Goal: Transaction & Acquisition: Purchase product/service

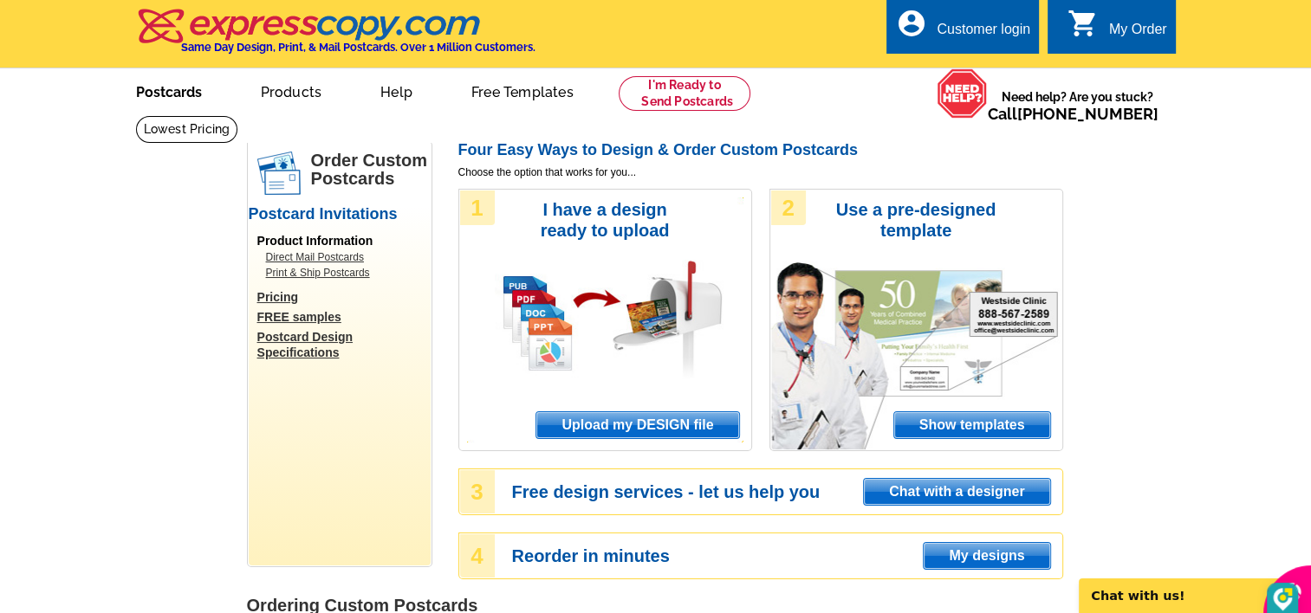
click at [167, 91] on link "Postcards" at bounding box center [168, 90] width 121 height 41
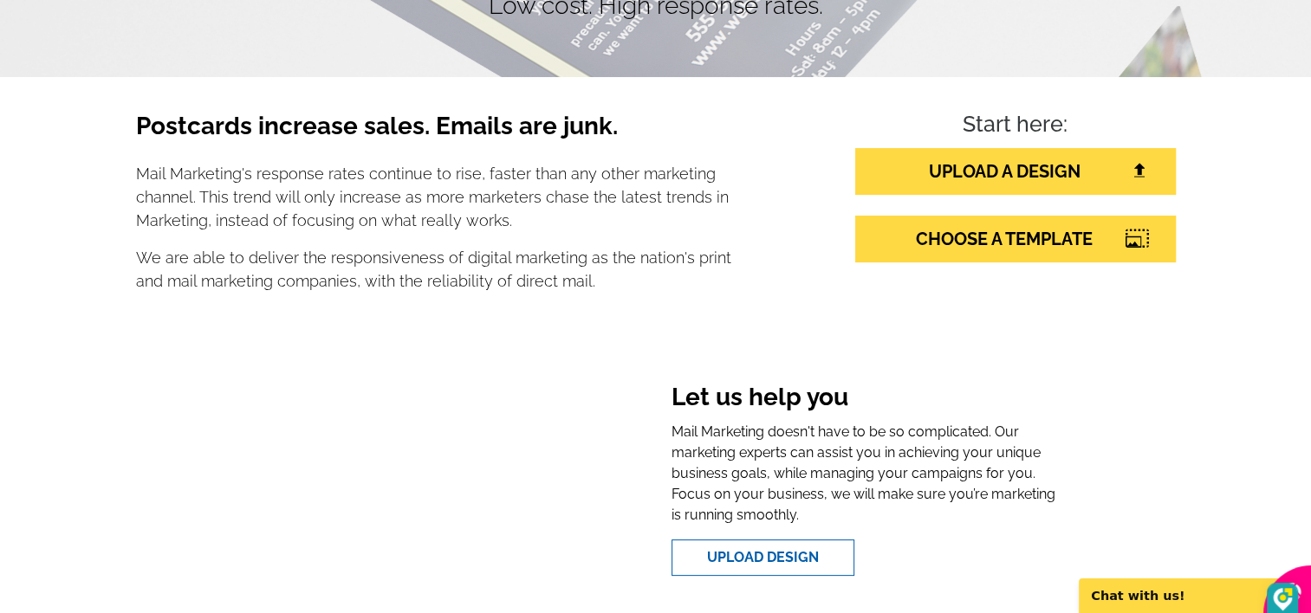
scroll to position [260, 0]
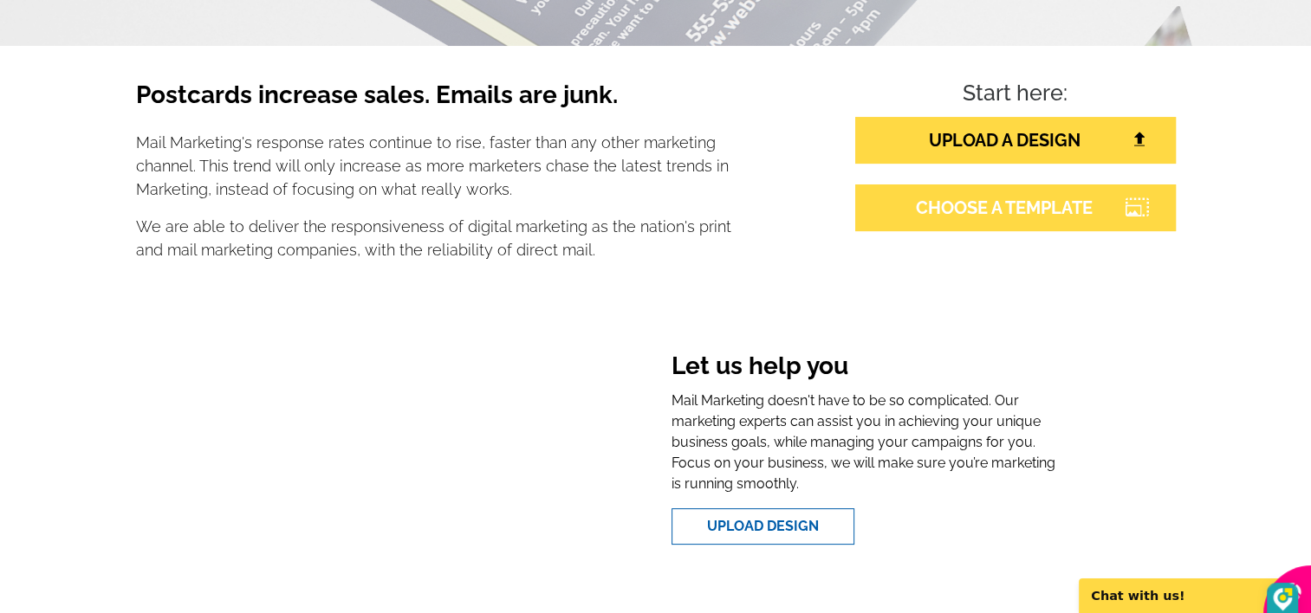
click at [987, 208] on link "CHOOSE A TEMPLATE" at bounding box center [1015, 208] width 321 height 47
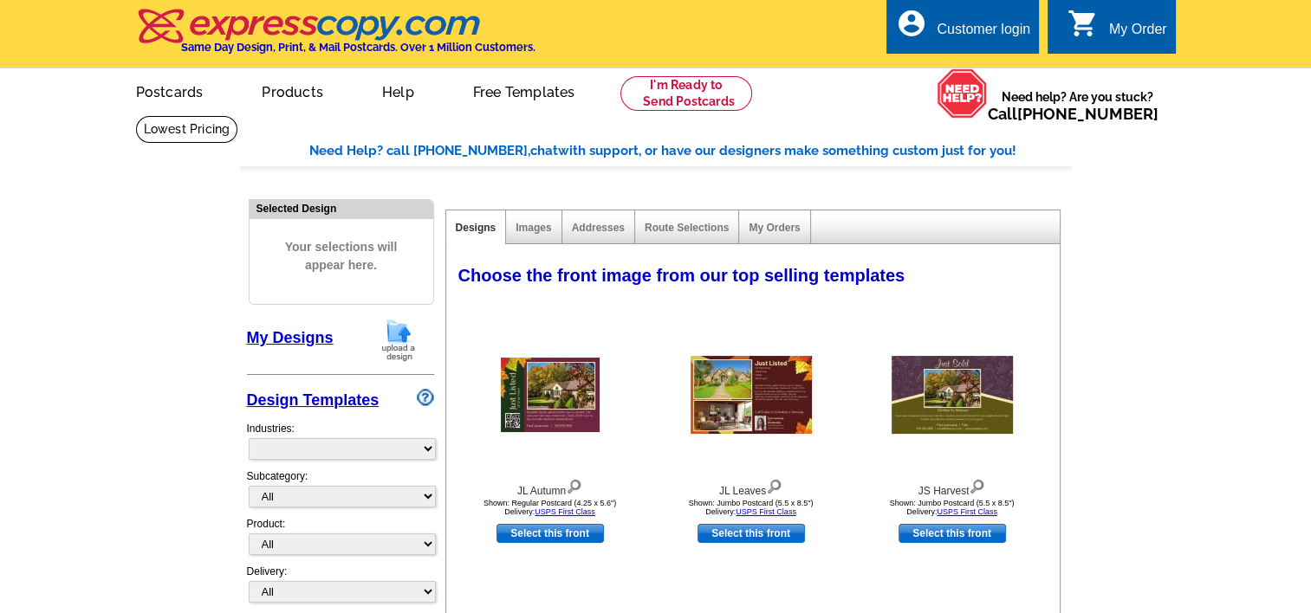
select select "785"
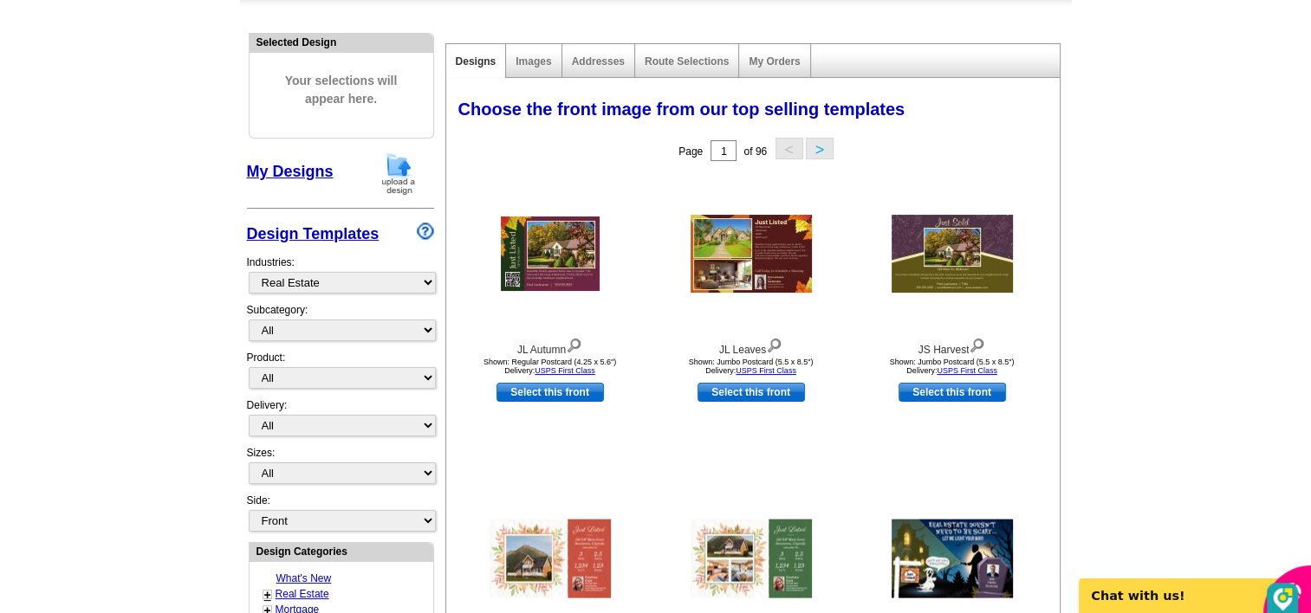
scroll to position [173, 0]
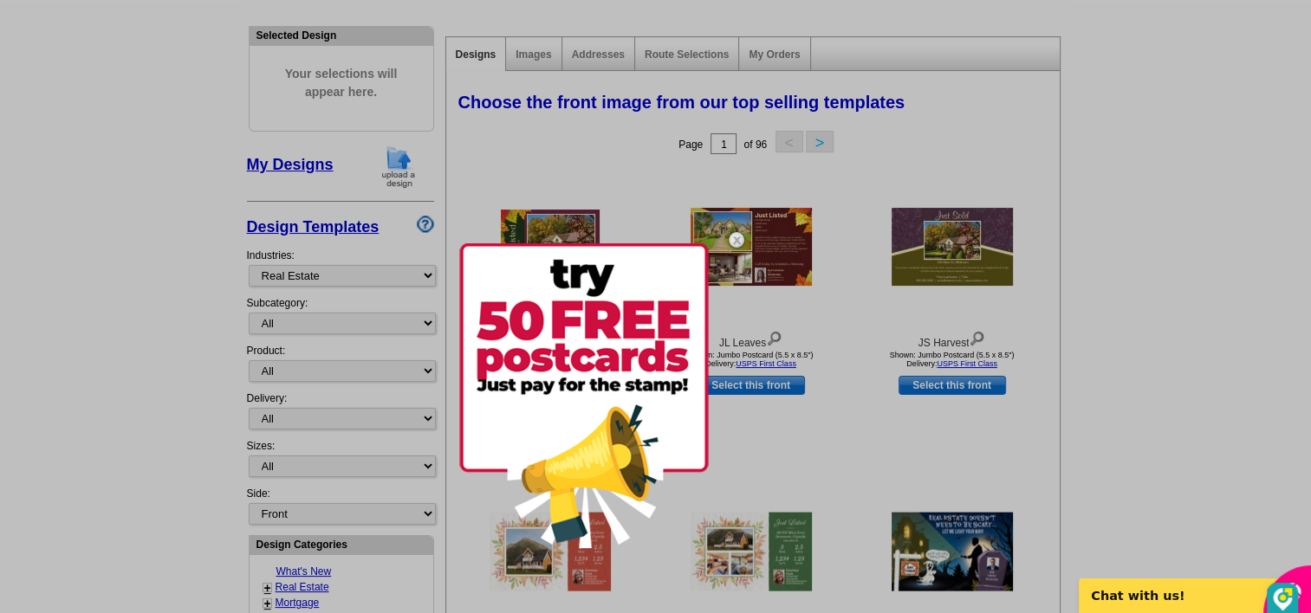
click at [736, 234] on img at bounding box center [736, 240] width 50 height 50
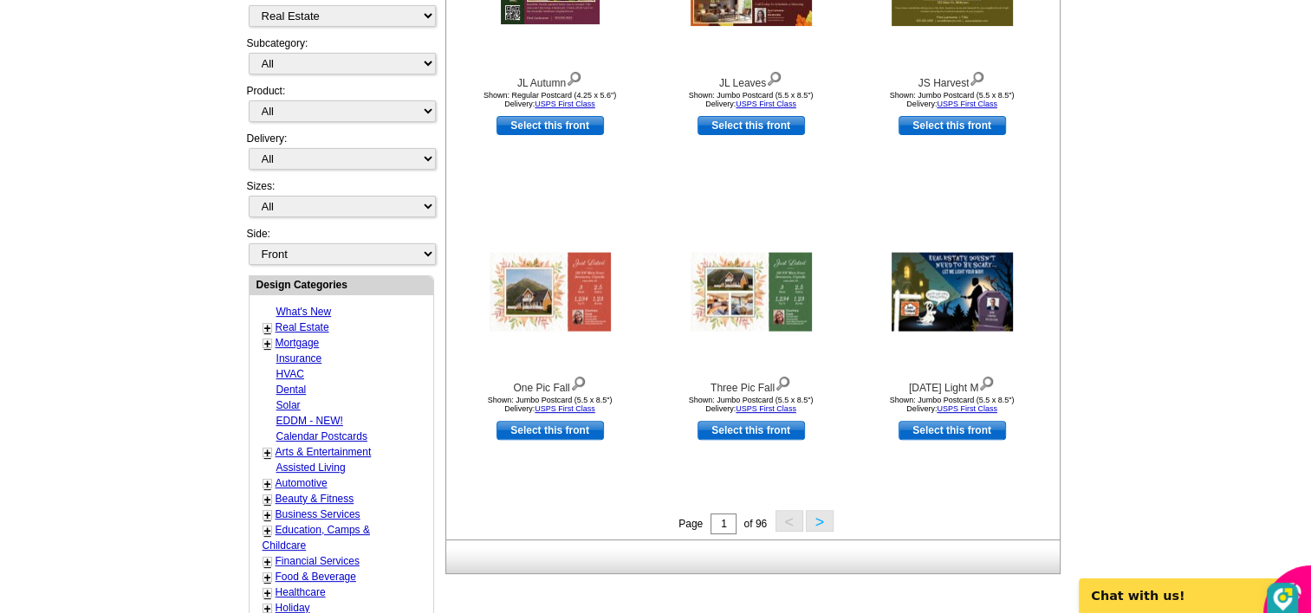
scroll to position [520, 0]
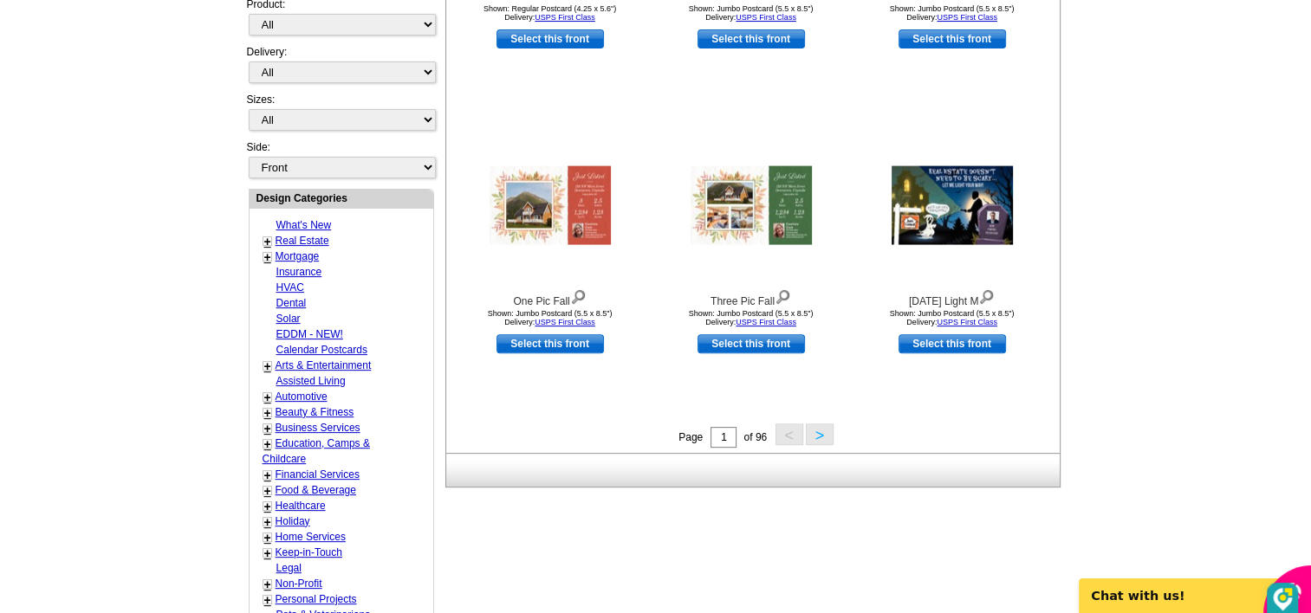
click at [312, 235] on link "Real Estate" at bounding box center [302, 241] width 54 height 12
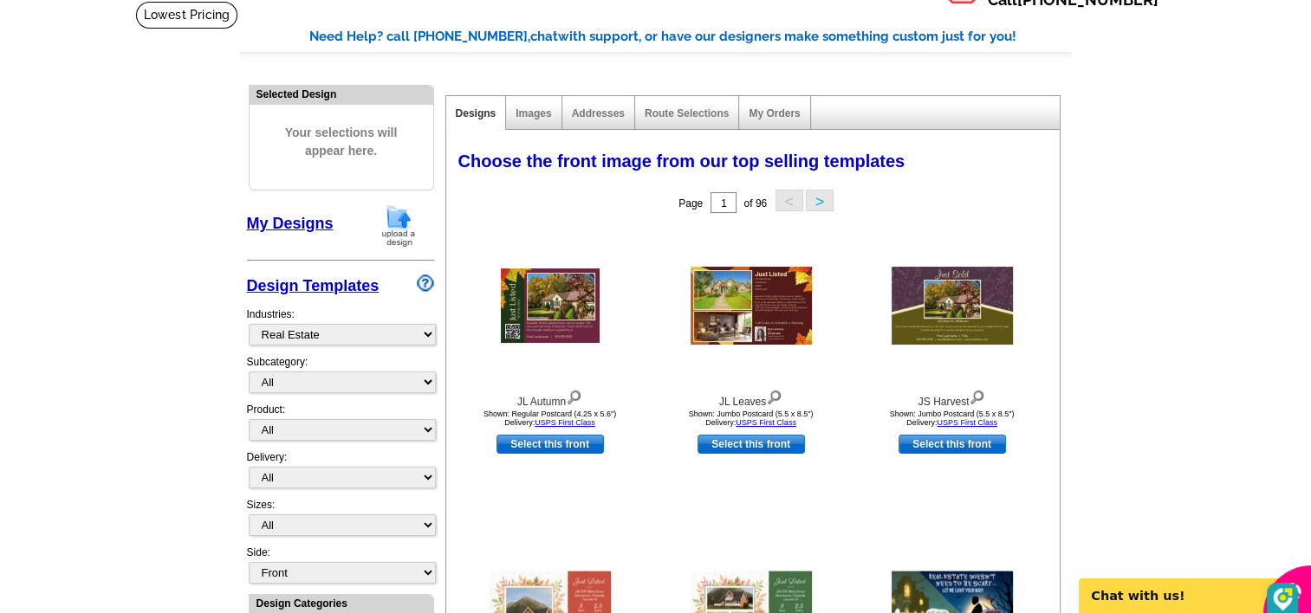
scroll to position [173, 0]
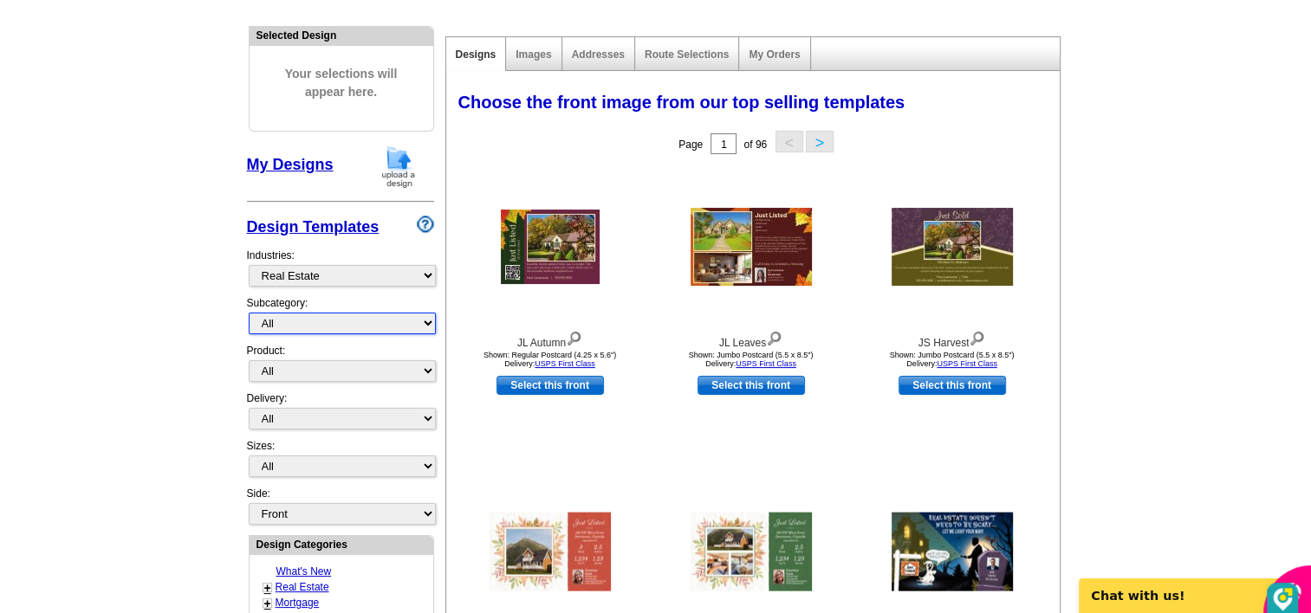
click at [424, 319] on select "All RE/MAX® Referrals [PERSON_NAME]® Berkshire Hathaway Home Services Century 2…" at bounding box center [342, 324] width 187 height 22
select select "1107"
click at [249, 313] on select "All RE/MAX® Referrals [PERSON_NAME]® Berkshire Hathaway Home Services Century 2…" at bounding box center [342, 324] width 187 height 22
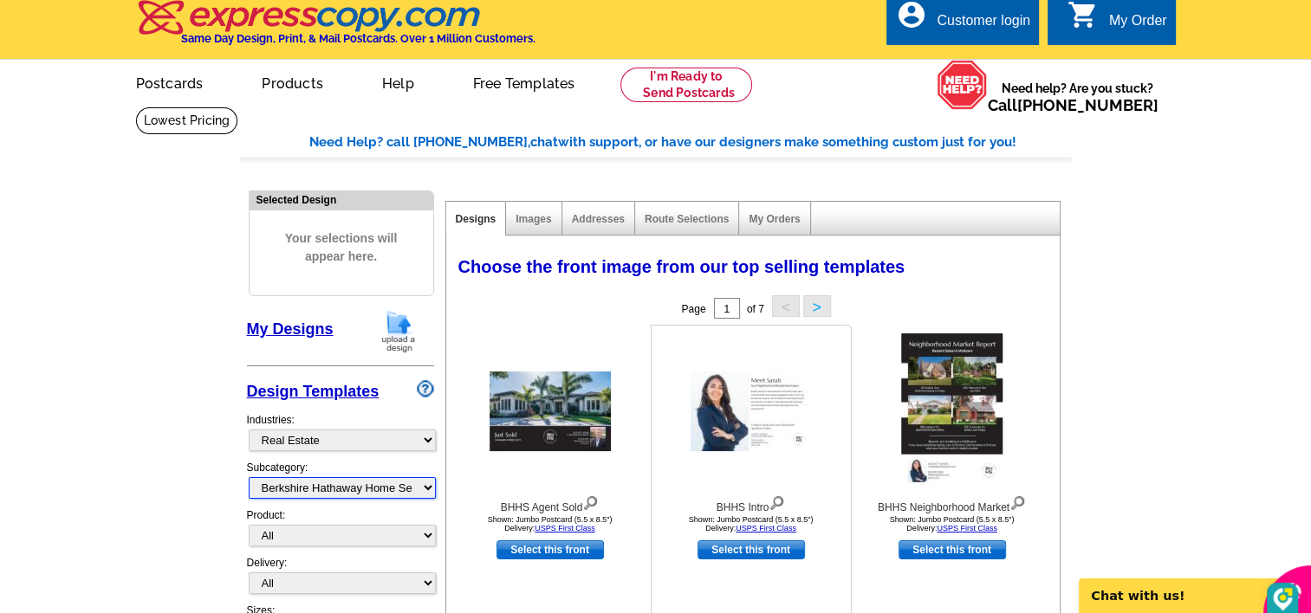
scroll to position [0, 0]
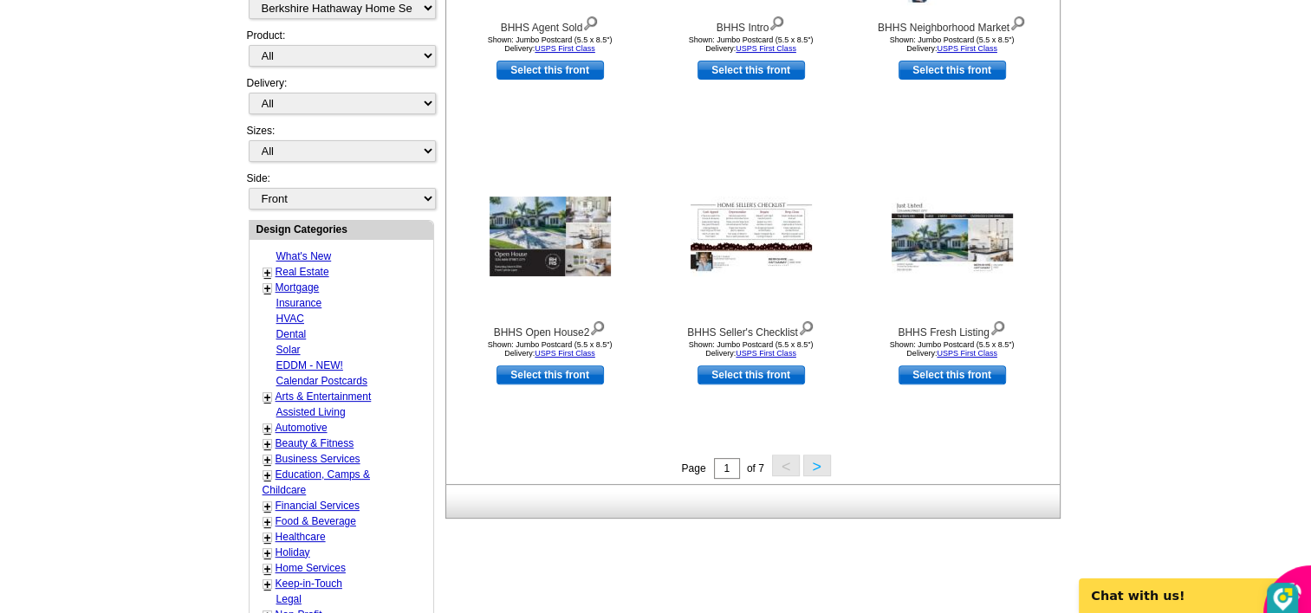
scroll to position [520, 0]
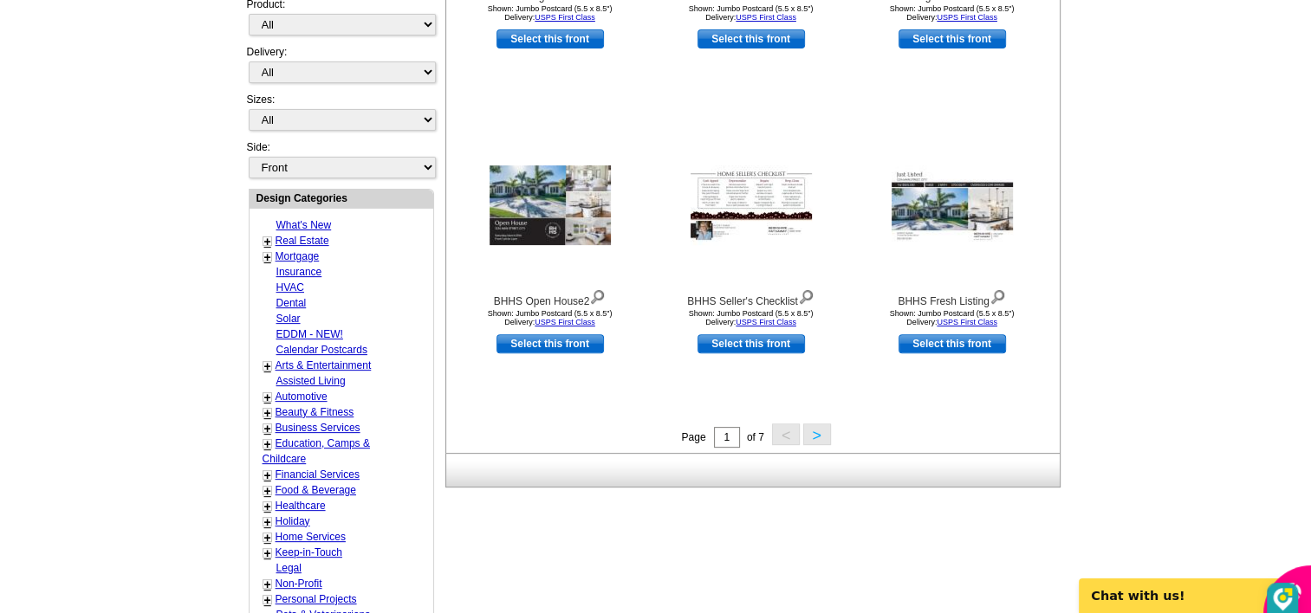
click at [814, 437] on button ">" at bounding box center [817, 435] width 28 height 22
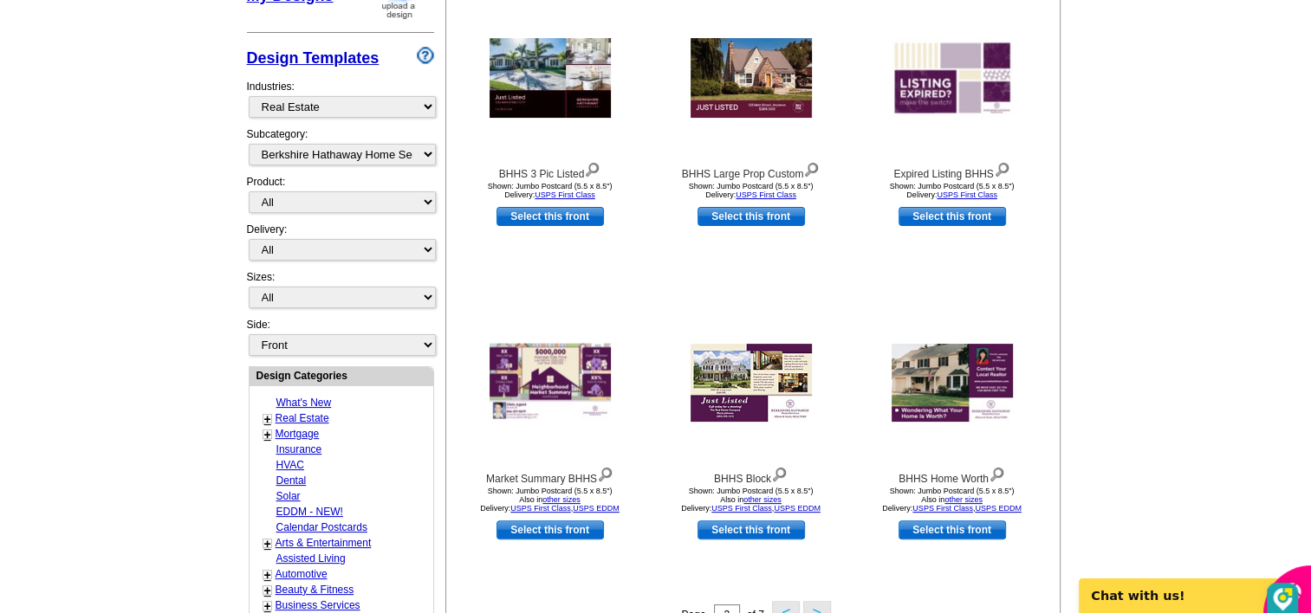
scroll to position [429, 0]
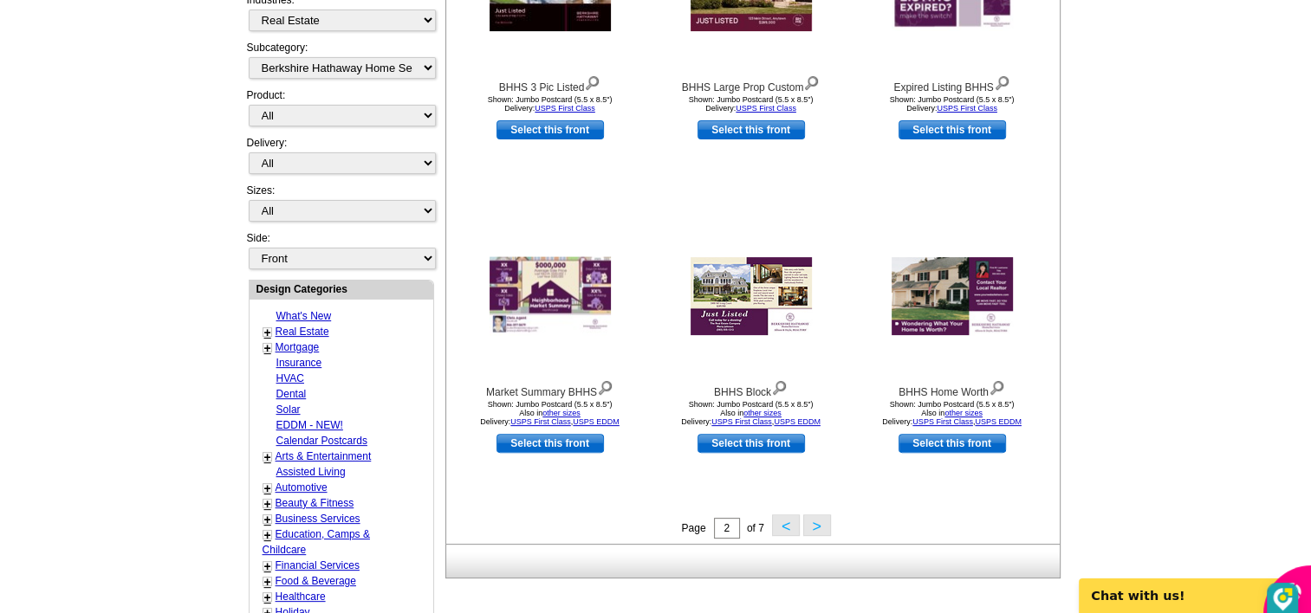
click at [816, 527] on button ">" at bounding box center [817, 526] width 28 height 22
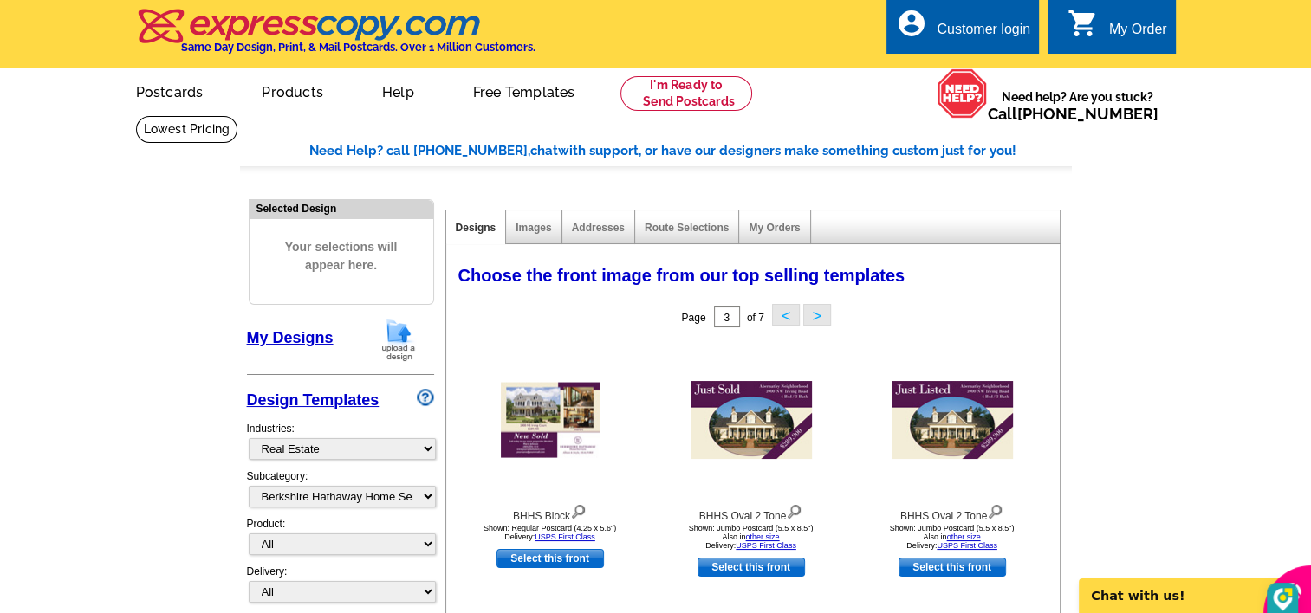
scroll to position [87, 0]
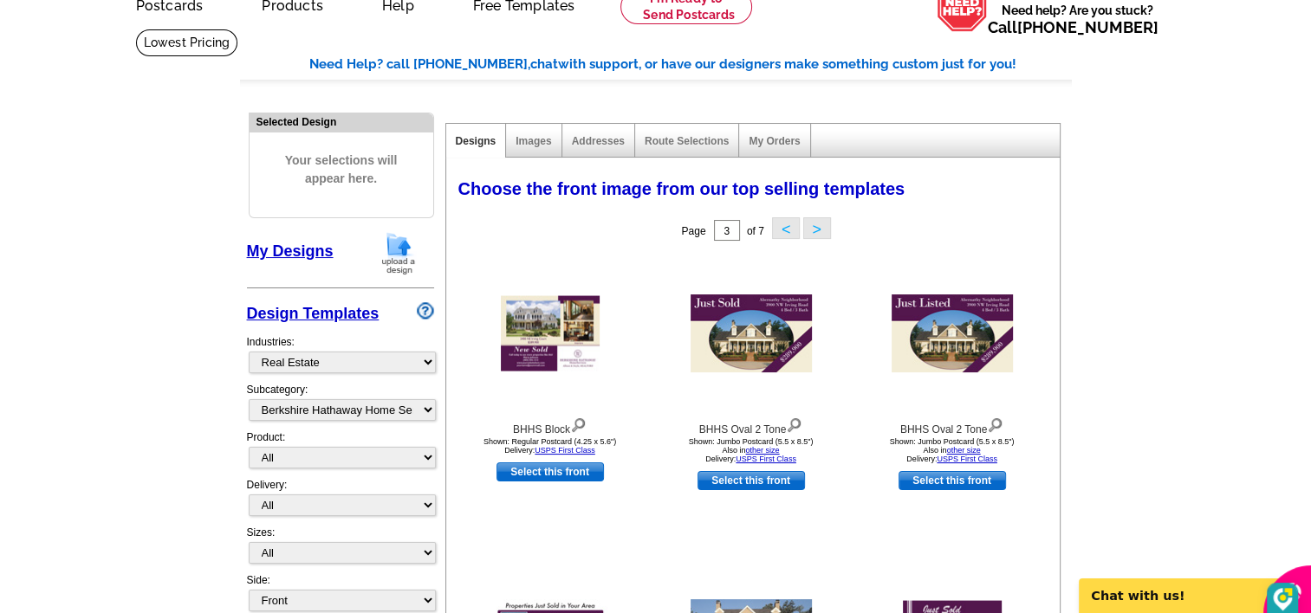
click at [815, 229] on button ">" at bounding box center [817, 228] width 28 height 22
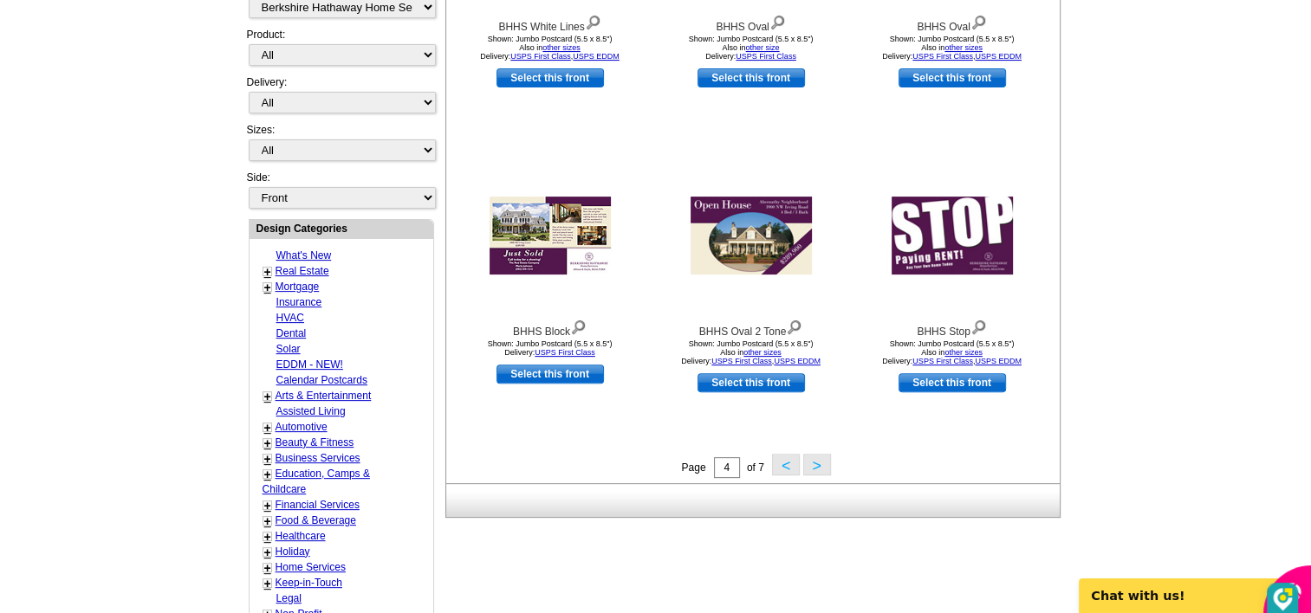
scroll to position [520, 0]
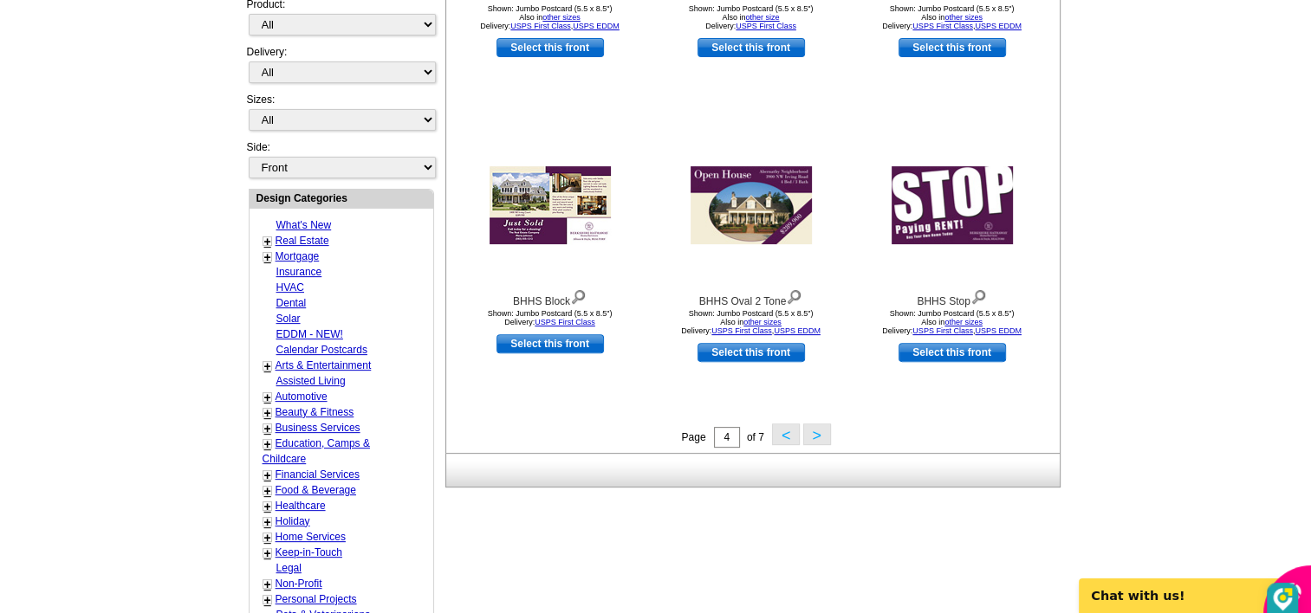
click at [818, 437] on button ">" at bounding box center [817, 435] width 28 height 22
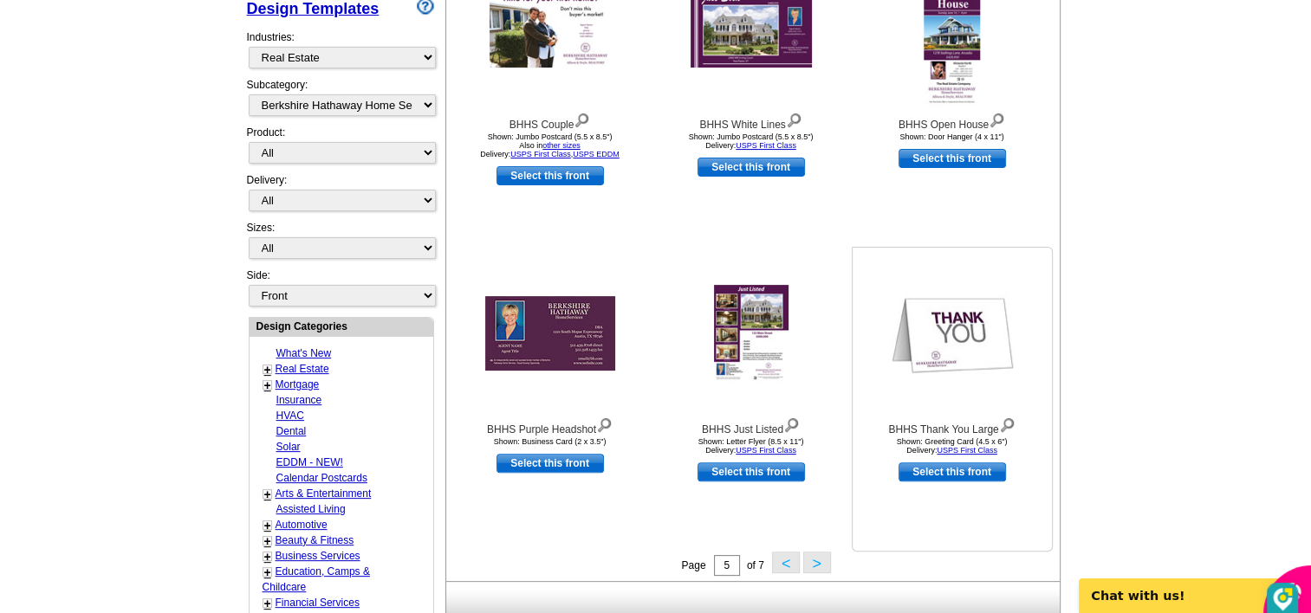
scroll to position [429, 0]
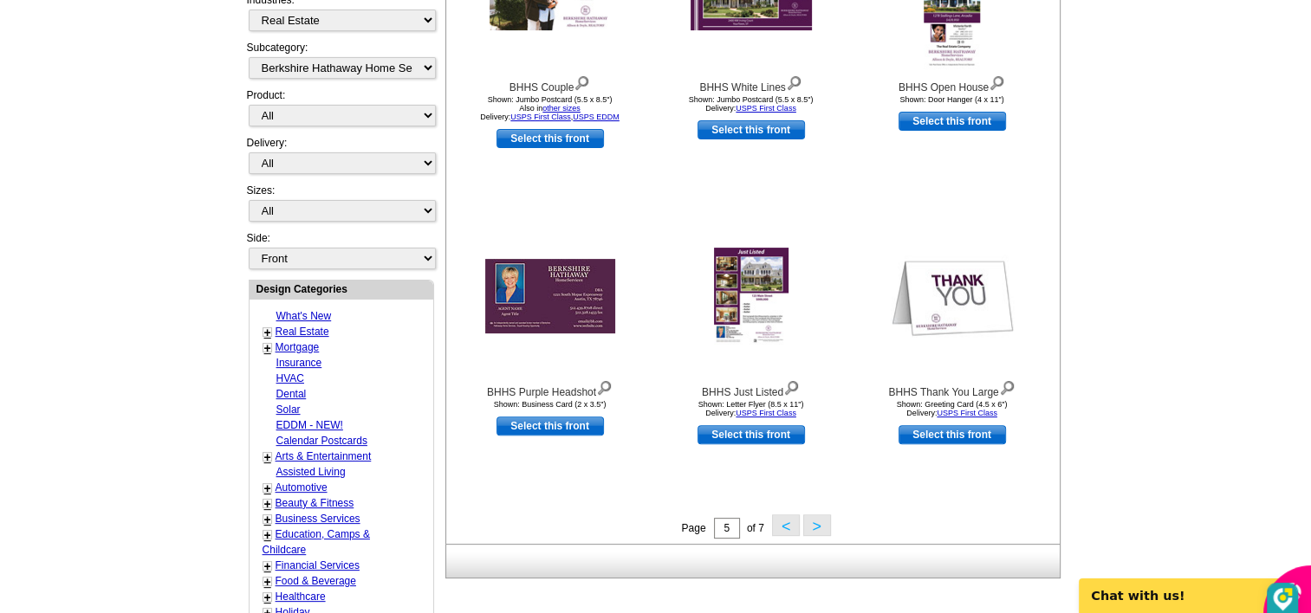
click at [819, 528] on button ">" at bounding box center [817, 526] width 28 height 22
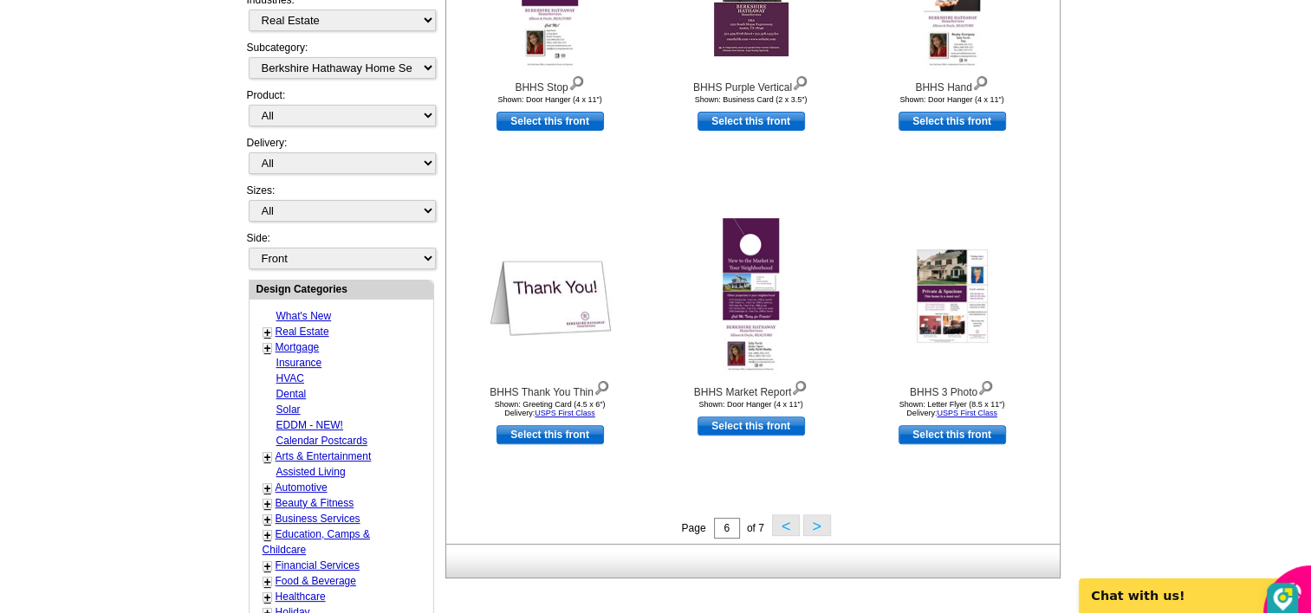
click at [818, 528] on button ">" at bounding box center [817, 526] width 28 height 22
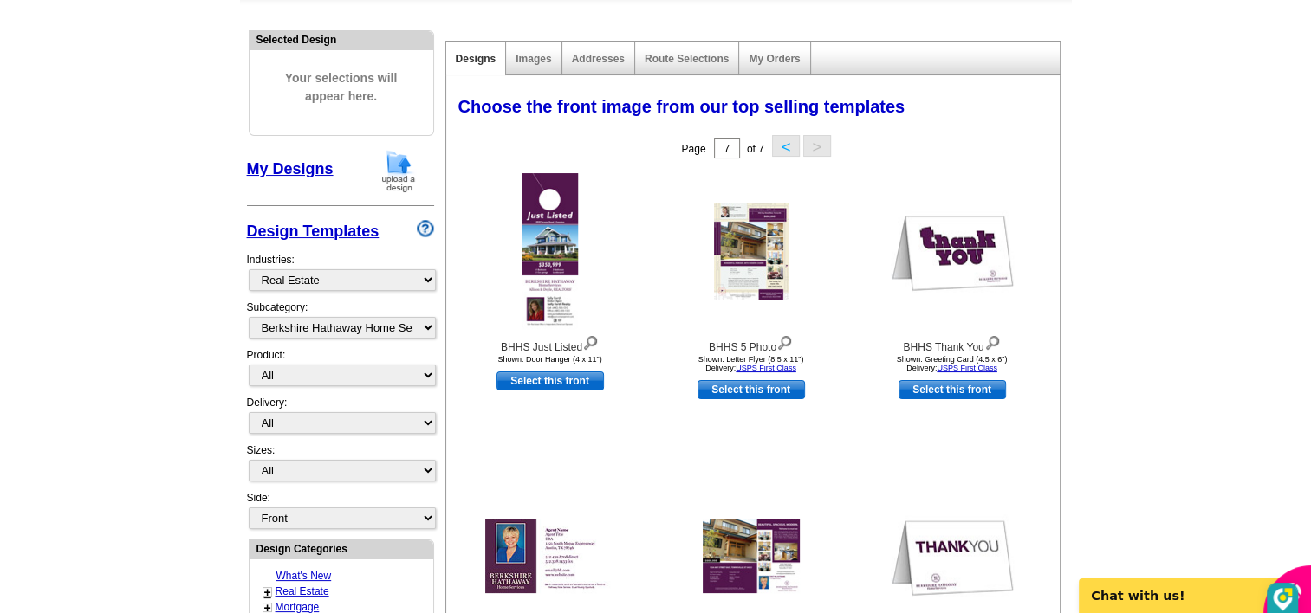
scroll to position [0, 0]
